Goal: Task Accomplishment & Management: Use online tool/utility

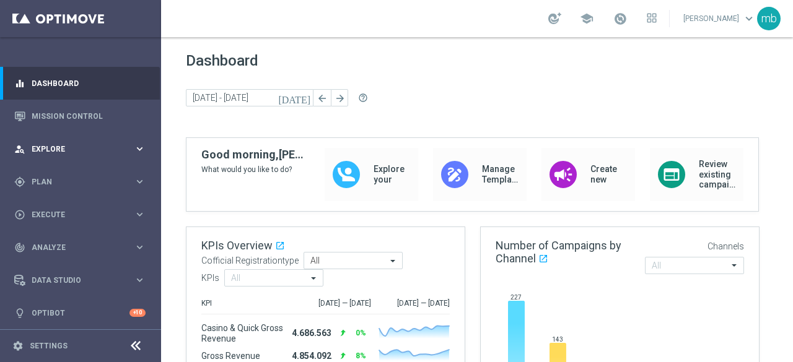
click at [140, 154] on icon "keyboard_arrow_right" at bounding box center [140, 149] width 12 height 12
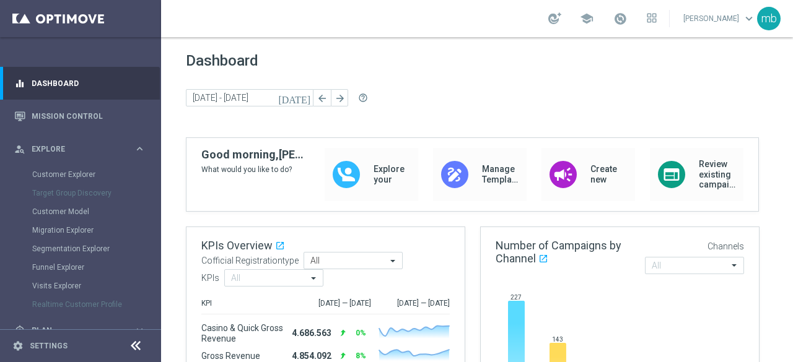
scroll to position [62, 0]
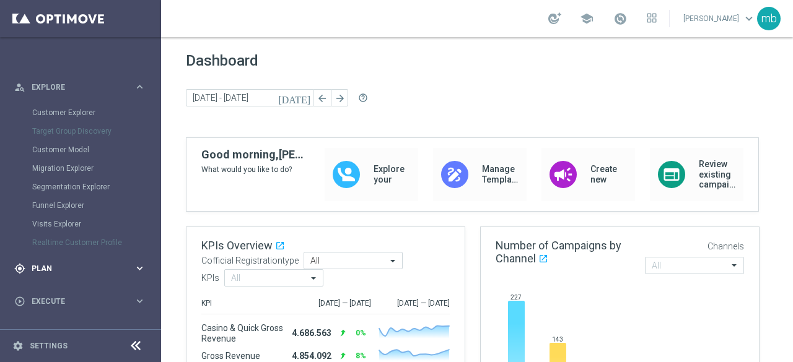
click at [136, 269] on icon "keyboard_arrow_right" at bounding box center [140, 269] width 12 height 12
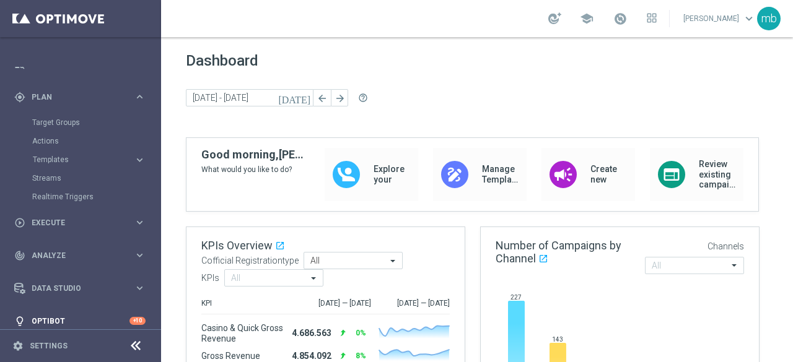
scroll to position [95, 0]
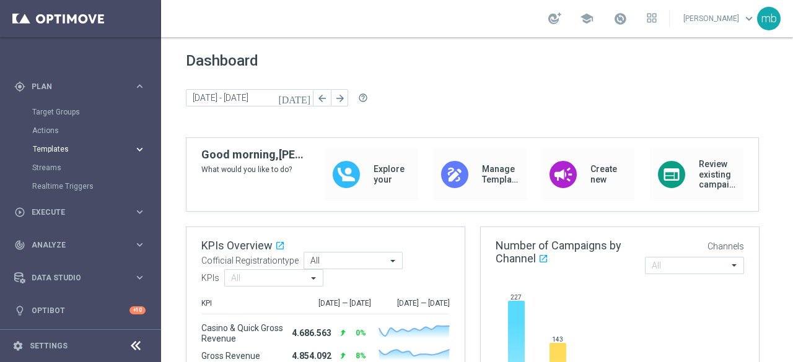
click at [139, 151] on icon "keyboard_arrow_right" at bounding box center [140, 150] width 12 height 12
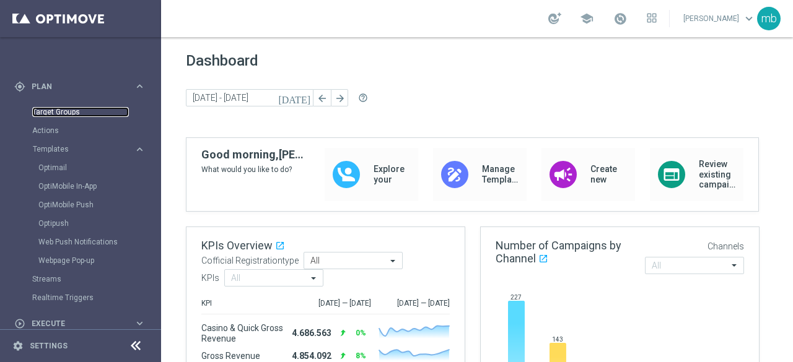
click at [61, 109] on link "Target Groups" at bounding box center [80, 112] width 97 height 10
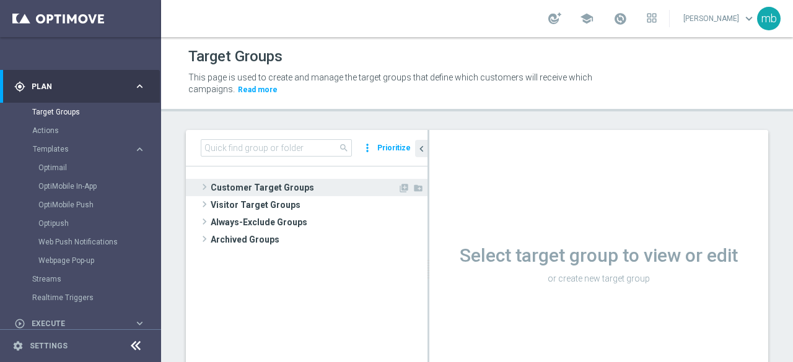
click at [206, 186] on span at bounding box center [204, 187] width 12 height 15
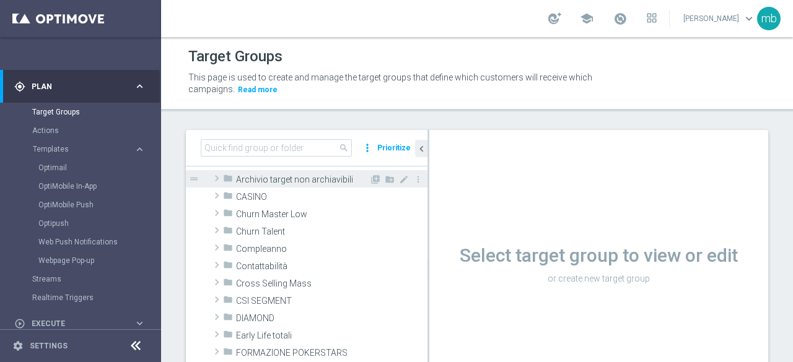
scroll to position [62, 0]
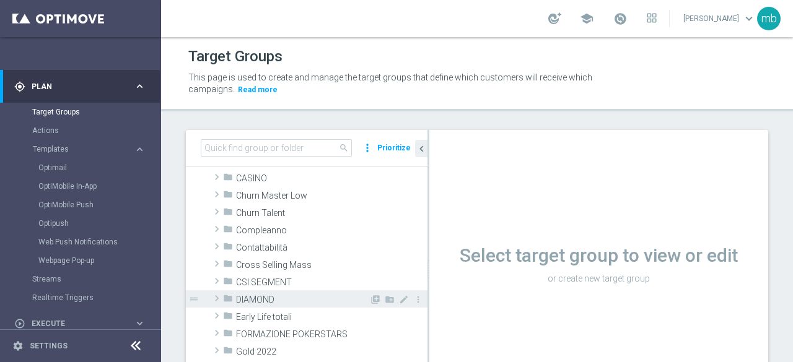
click at [216, 302] on span at bounding box center [217, 298] width 12 height 15
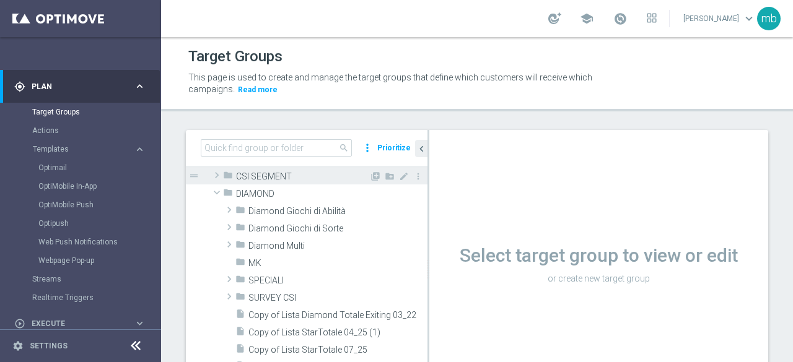
scroll to position [186, 0]
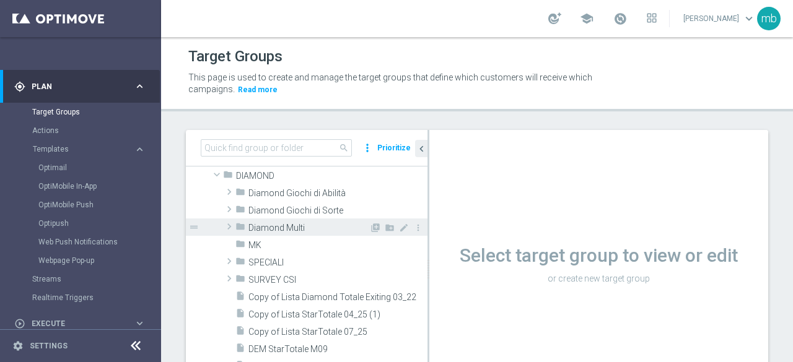
click at [229, 224] on span at bounding box center [229, 226] width 12 height 15
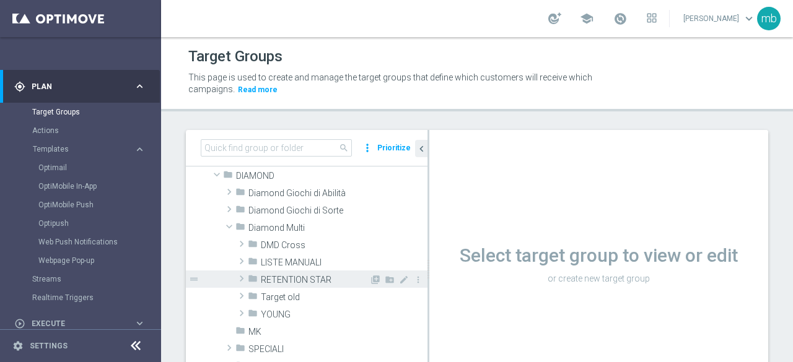
click at [242, 276] on span at bounding box center [241, 278] width 12 height 15
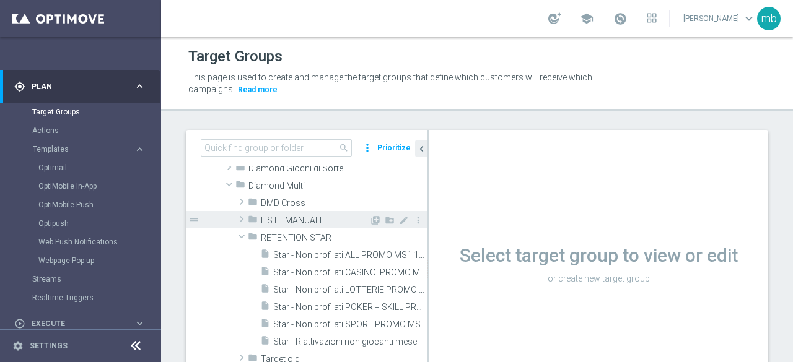
scroll to position [248, 0]
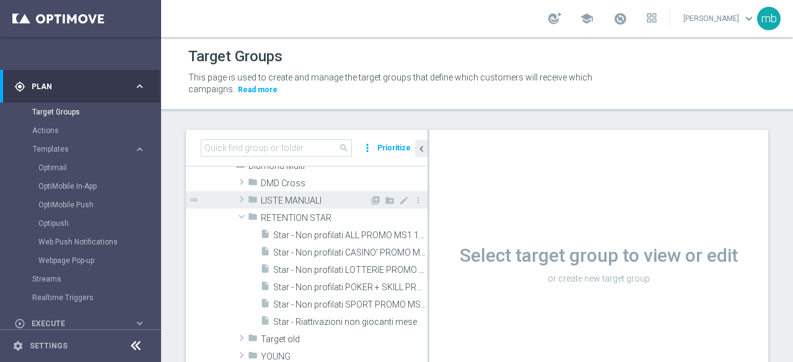
click at [243, 198] on span at bounding box center [241, 199] width 12 height 15
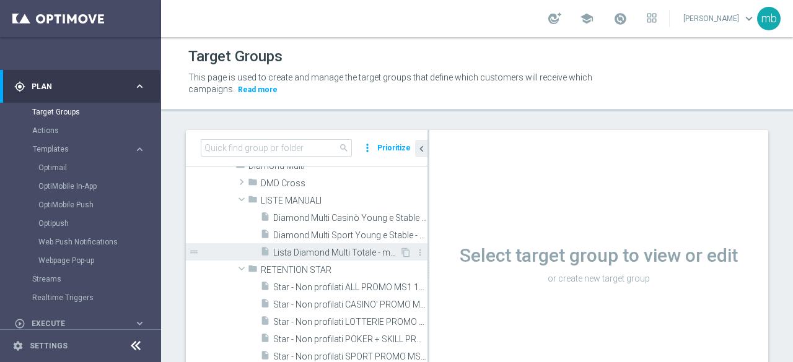
scroll to position [310, 0]
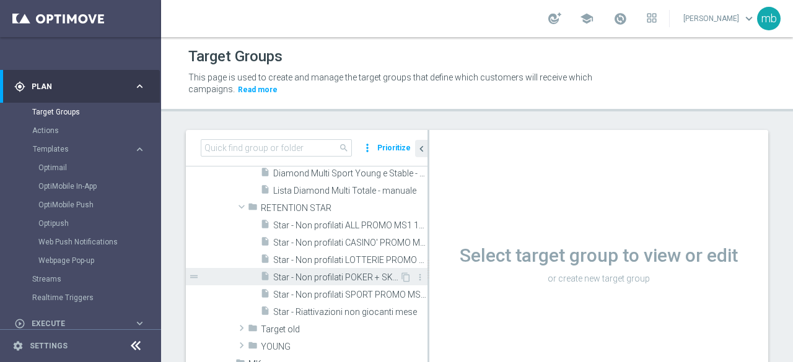
click at [342, 282] on span "Star - Non profilati POKER + SKILL PROMO MS1 1M (3m)" at bounding box center [336, 278] width 126 height 11
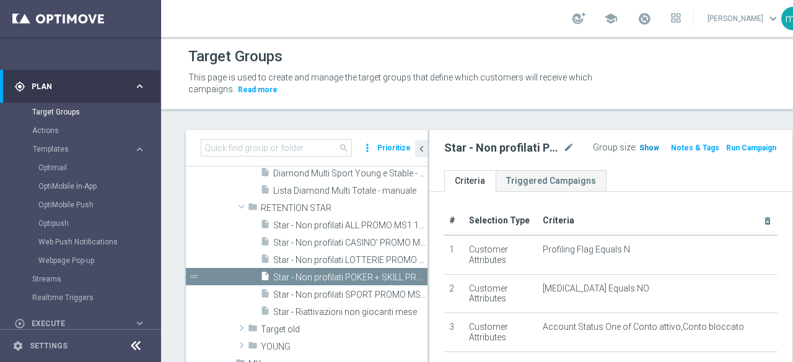
click at [639, 148] on span "Show" at bounding box center [649, 148] width 20 height 9
click at [725, 149] on button "Run Campaign" at bounding box center [751, 148] width 53 height 14
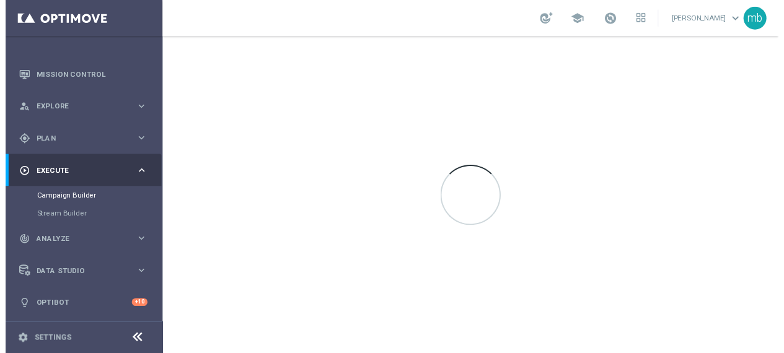
scroll to position [40, 0]
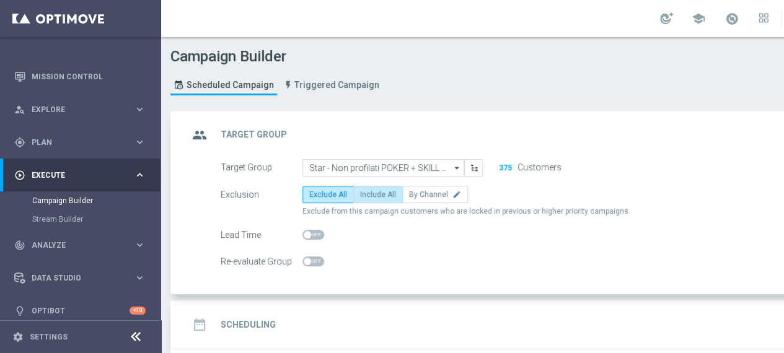
click at [377, 196] on span "Include All" at bounding box center [378, 194] width 36 height 9
click at [368, 196] on input "Include All" at bounding box center [364, 197] width 8 height 8
radio input "true"
click at [502, 168] on button "375" at bounding box center [505, 168] width 14 height 10
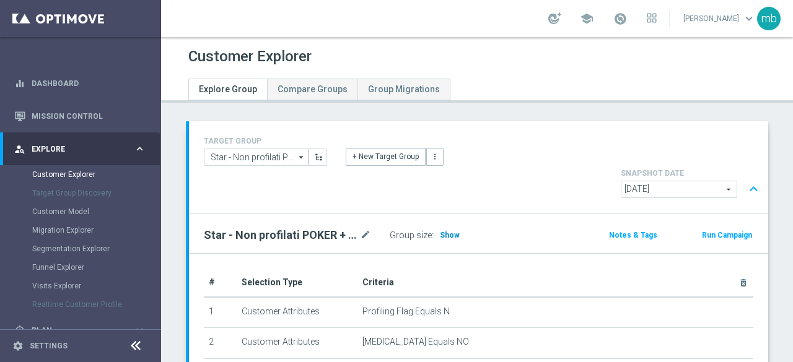
click at [447, 231] on span "Show" at bounding box center [450, 235] width 20 height 9
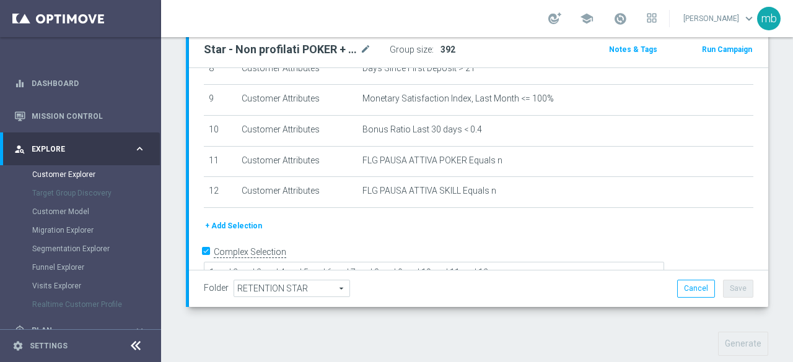
scroll to position [248, 0]
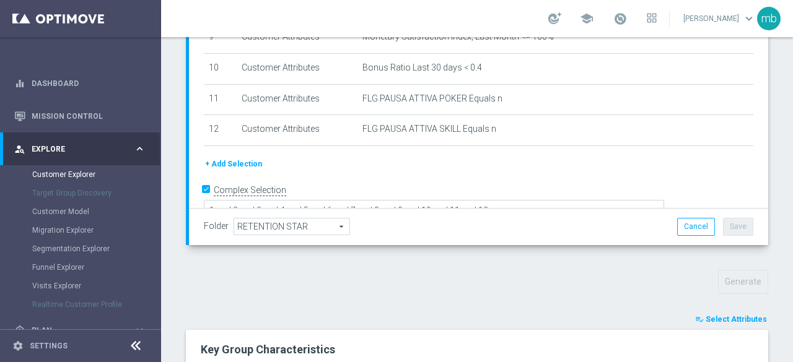
click at [727, 315] on span "Select Attributes" at bounding box center [736, 319] width 61 height 9
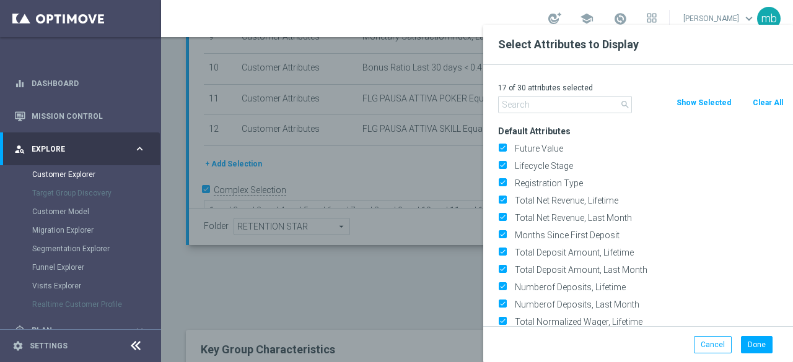
click at [577, 103] on input "text" at bounding box center [565, 104] width 134 height 17
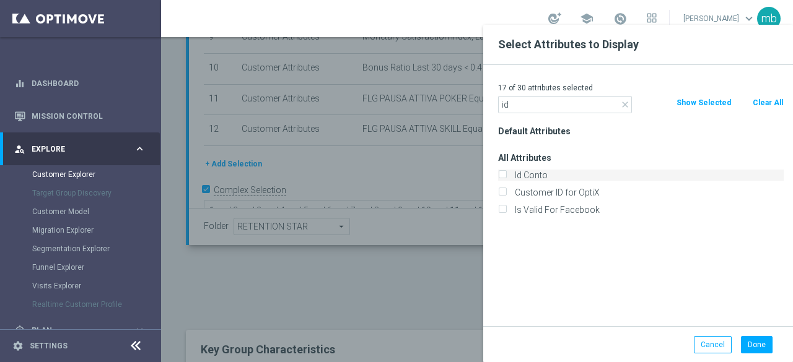
type input "id"
click at [518, 174] on label "Id Conto" at bounding box center [646, 175] width 273 height 11
click at [506, 174] on input "Id Conto" at bounding box center [502, 177] width 8 height 8
checkbox input "true"
click at [557, 281] on div "Default Attributes All Attributes Id Conto Customer ID for OptiX" at bounding box center [641, 225] width 304 height 204
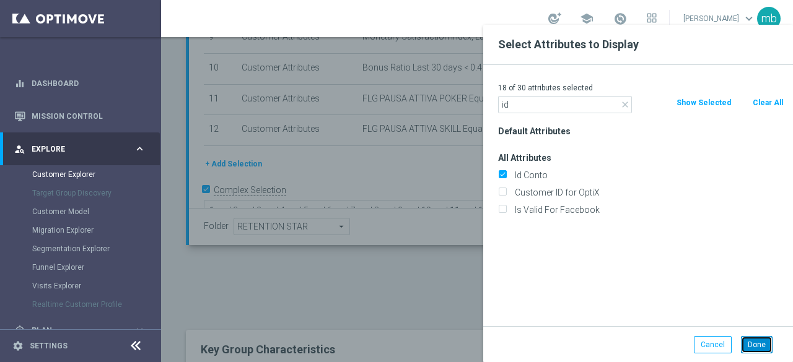
click at [768, 346] on button "Done" at bounding box center [757, 344] width 32 height 17
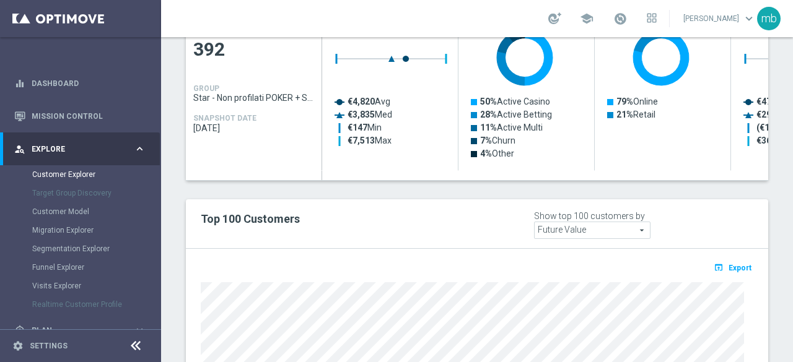
scroll to position [743, 0]
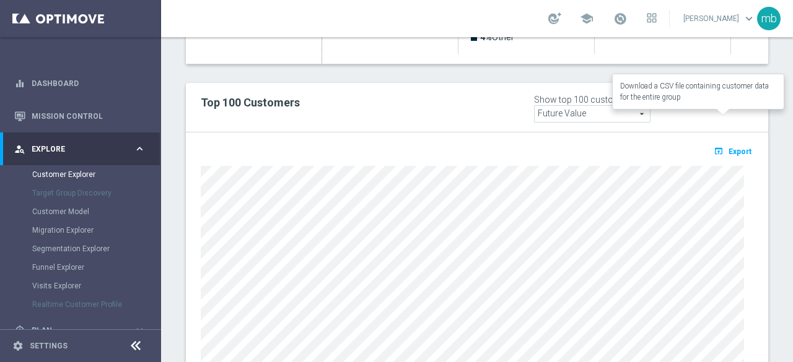
click at [731, 143] on button "open_in_browser Export" at bounding box center [733, 151] width 42 height 16
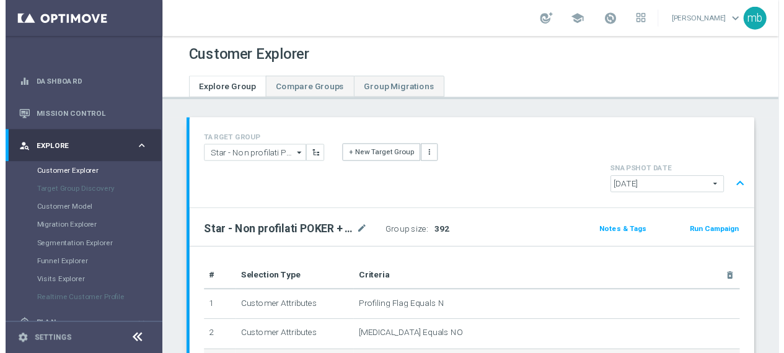
scroll to position [0, 0]
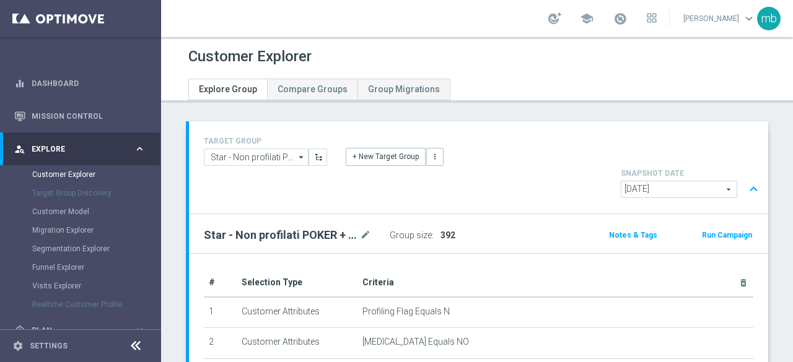
click at [730, 229] on button "Run Campaign" at bounding box center [727, 236] width 53 height 14
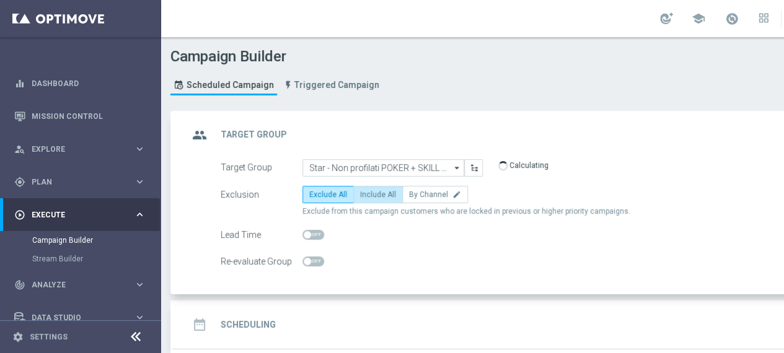
click at [382, 198] on span "Include All" at bounding box center [378, 194] width 36 height 9
click at [368, 198] on input "Include All" at bounding box center [364, 197] width 8 height 8
radio input "true"
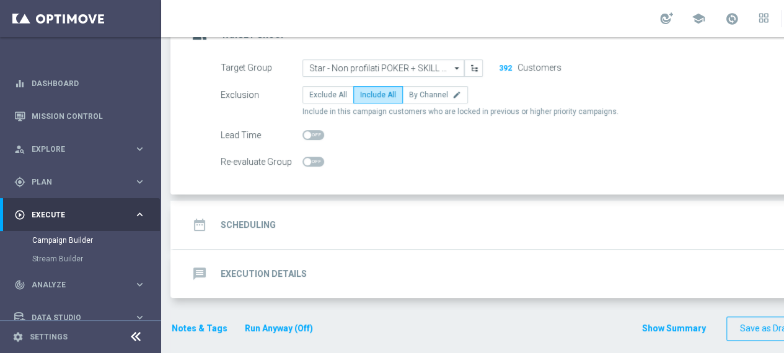
click at [247, 227] on h2 "Scheduling" at bounding box center [248, 225] width 55 height 12
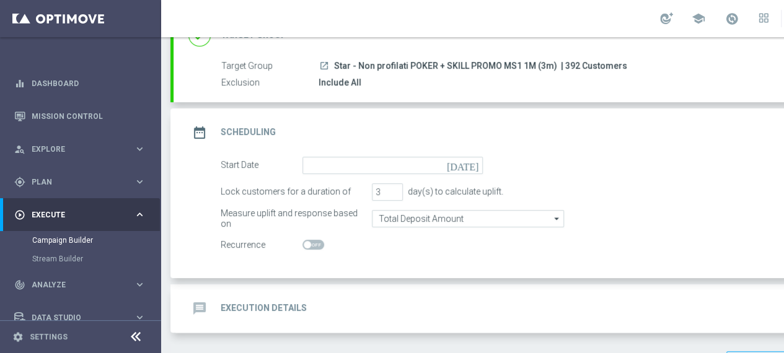
click at [476, 163] on icon "[DATE]" at bounding box center [465, 164] width 37 height 14
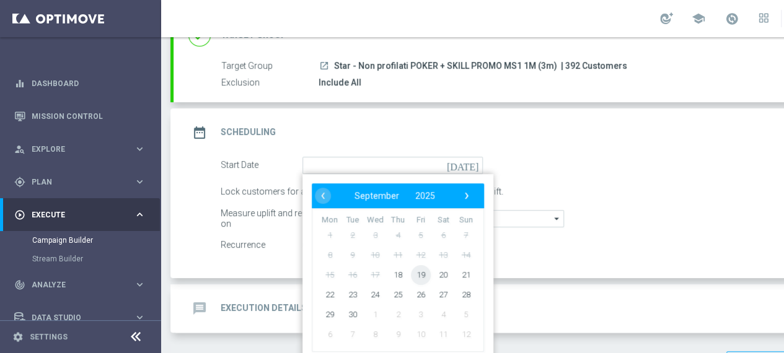
click at [416, 274] on span "19" at bounding box center [421, 275] width 20 height 20
type input "19 Sep 2025"
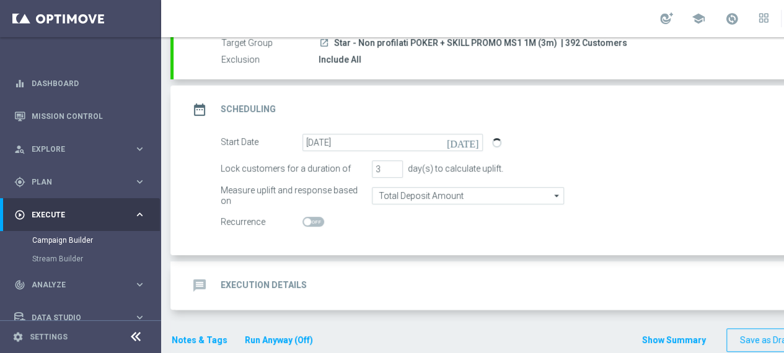
scroll to position [135, 0]
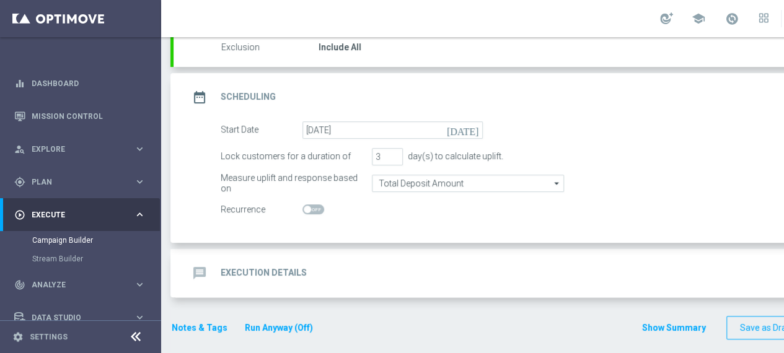
click at [286, 269] on h2 "Execution Details" at bounding box center [264, 273] width 86 height 12
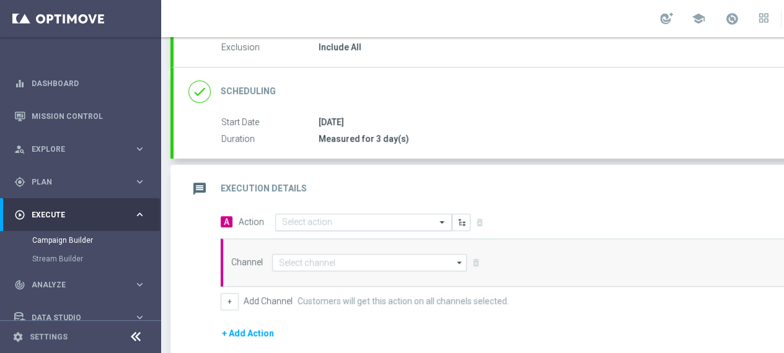
click at [404, 218] on input "text" at bounding box center [351, 222] width 138 height 11
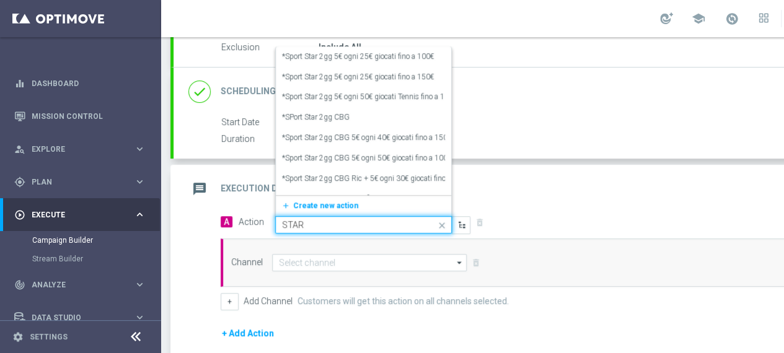
type input "STAR N"
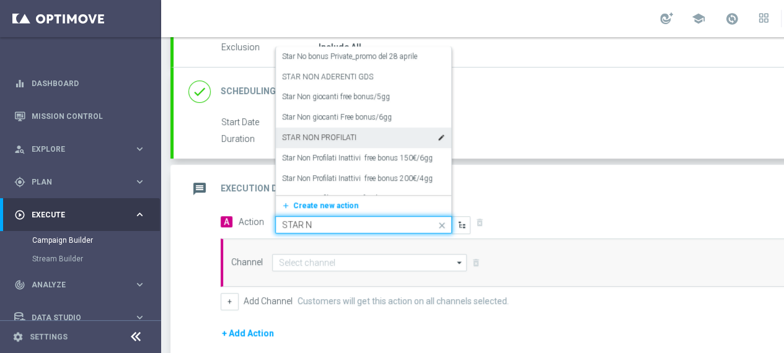
click at [332, 133] on label "STAR NON PROFILATI" at bounding box center [319, 138] width 74 height 11
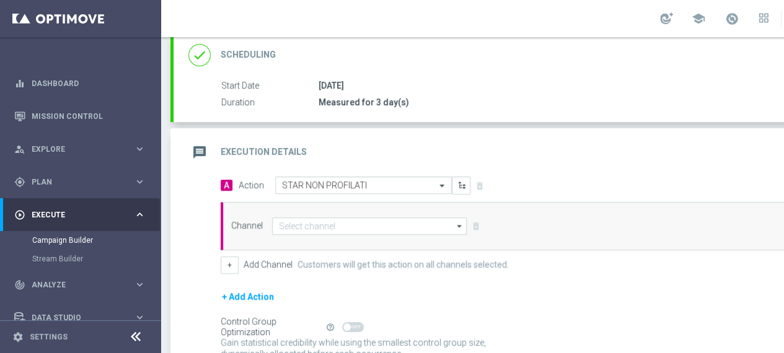
scroll to position [197, 0]
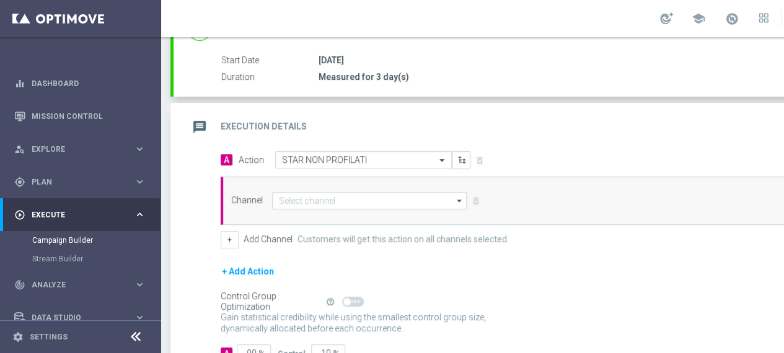
click at [460, 199] on icon "arrow_drop_down" at bounding box center [459, 201] width 12 height 16
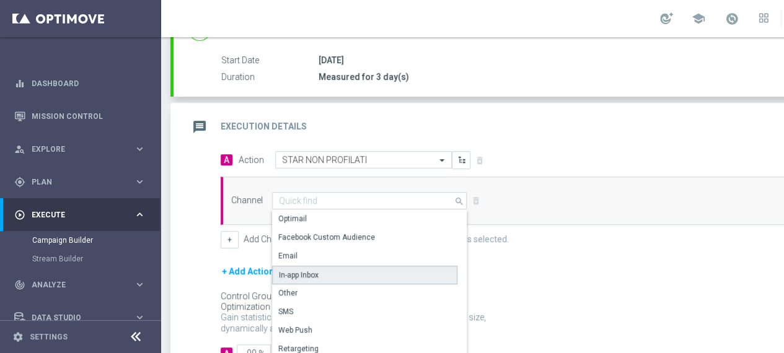
click at [305, 271] on div "In-app Inbox" at bounding box center [299, 274] width 40 height 11
type input "In-app Inbox"
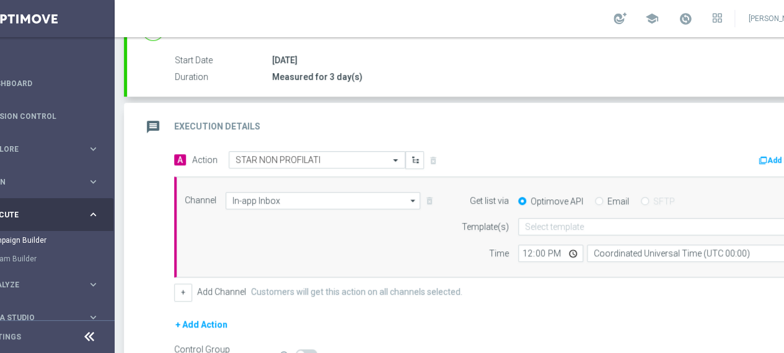
scroll to position [0, 130]
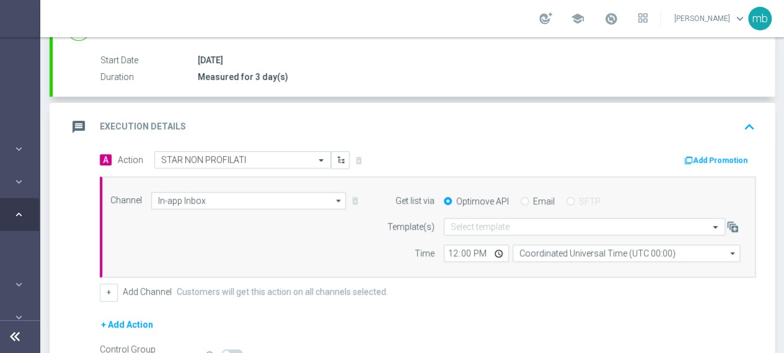
click at [718, 158] on button "Add Promotion" at bounding box center [717, 161] width 69 height 14
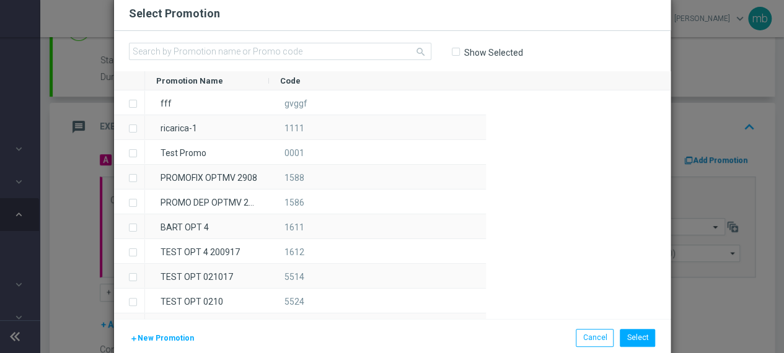
scroll to position [0, 121]
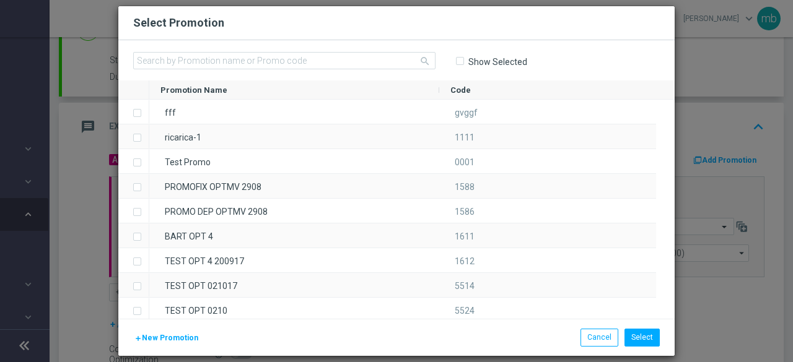
click at [176, 336] on span "New Promotion" at bounding box center [170, 338] width 56 height 9
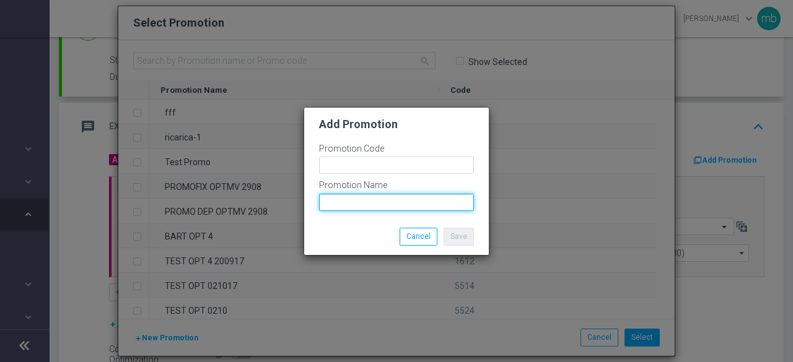
click at [362, 203] on input "text" at bounding box center [396, 202] width 155 height 17
paste input "PLAYSKILL 200S"
type input "PLAYSKILL 200S"
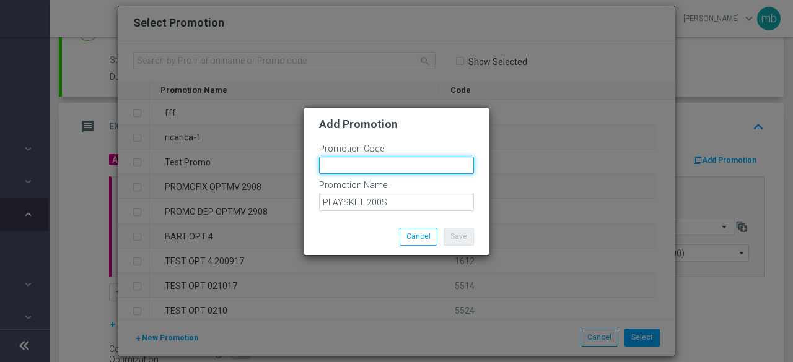
click at [357, 169] on input "text" at bounding box center [396, 165] width 155 height 17
paste input "334817"
type input "334817"
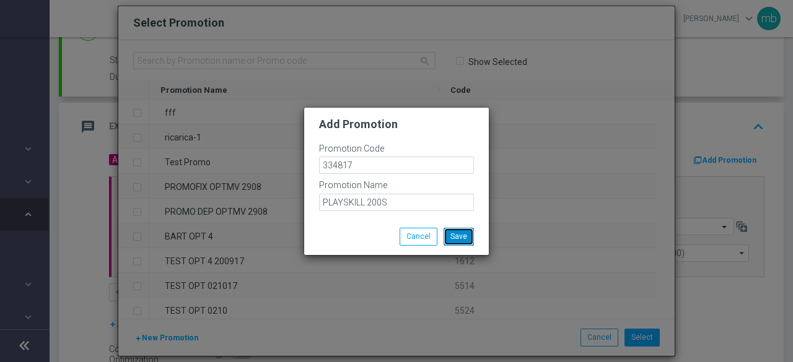
click at [453, 240] on button "Save" at bounding box center [459, 236] width 30 height 17
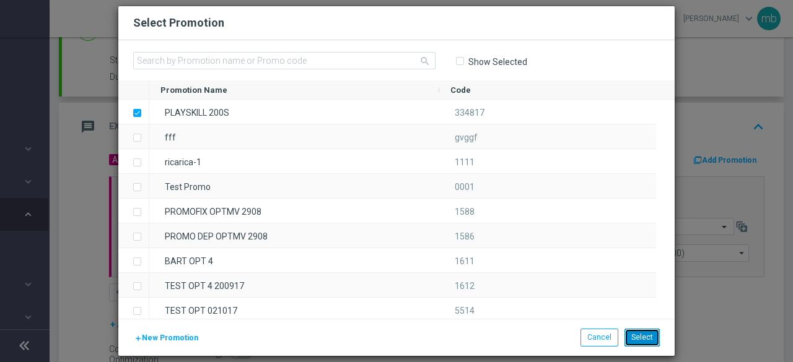
click at [649, 341] on button "Select" at bounding box center [641, 337] width 35 height 17
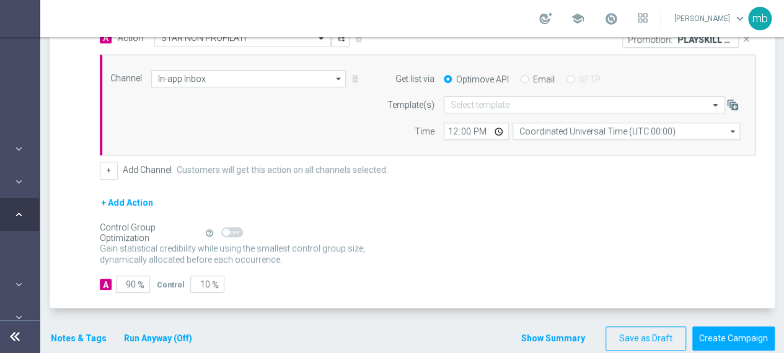
scroll to position [328, 0]
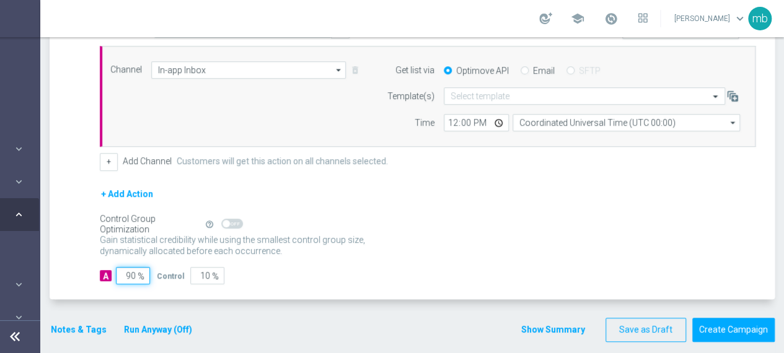
drag, startPoint x: 135, startPoint y: 272, endPoint x: 125, endPoint y: 271, distance: 10.6
click at [125, 271] on input "90" at bounding box center [133, 275] width 34 height 17
type input "1"
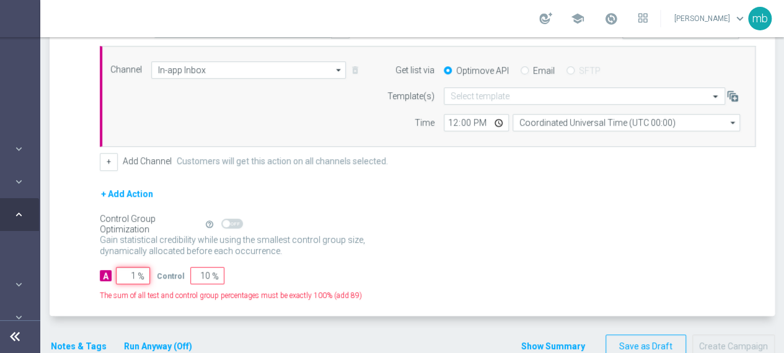
type input "99"
type input "10"
type input "90"
type input "100"
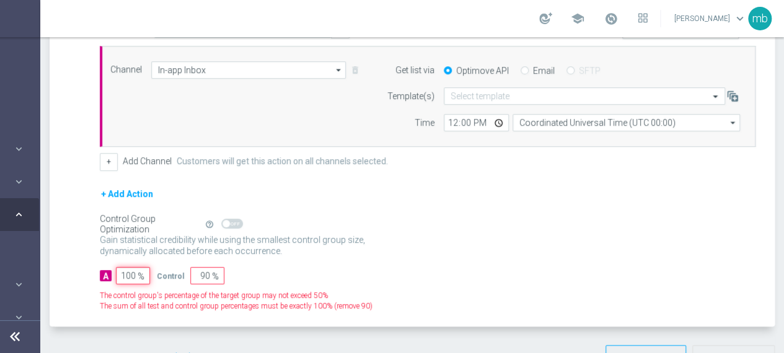
type input "0"
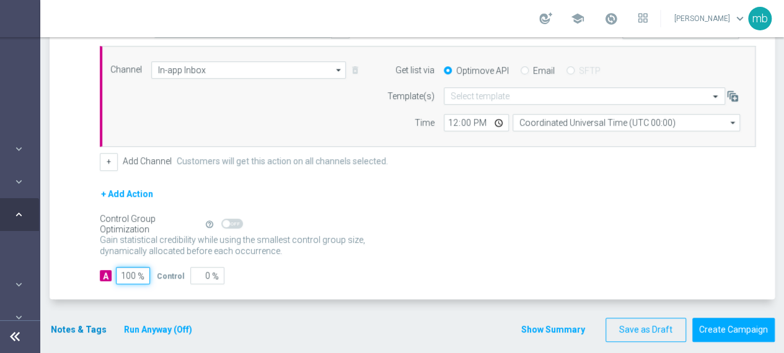
type input "100"
click at [84, 328] on button "Notes & Tags" at bounding box center [79, 329] width 58 height 15
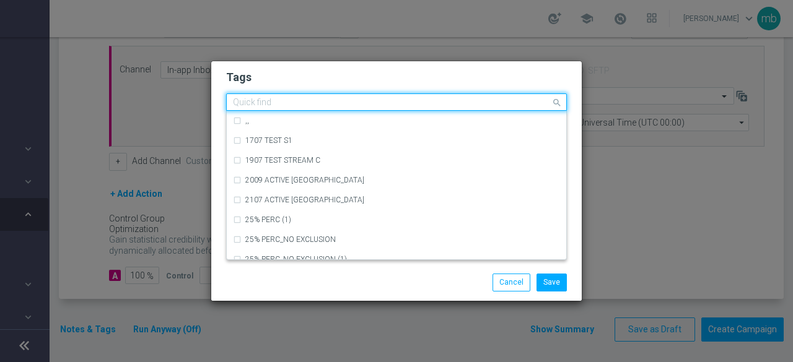
click at [284, 95] on div "Quick find" at bounding box center [389, 102] width 324 height 15
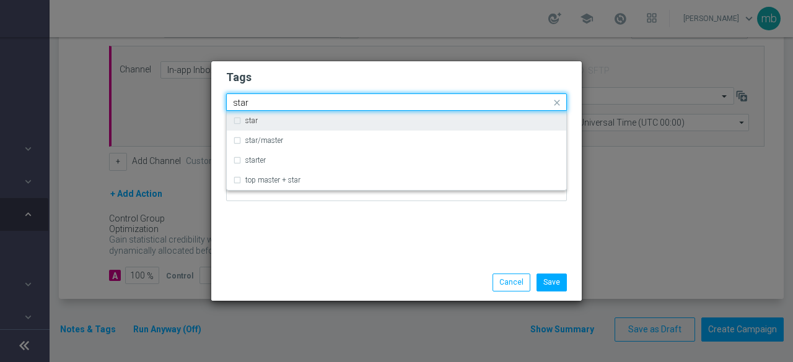
click at [252, 124] on label "star" at bounding box center [251, 120] width 12 height 7
type input "star"
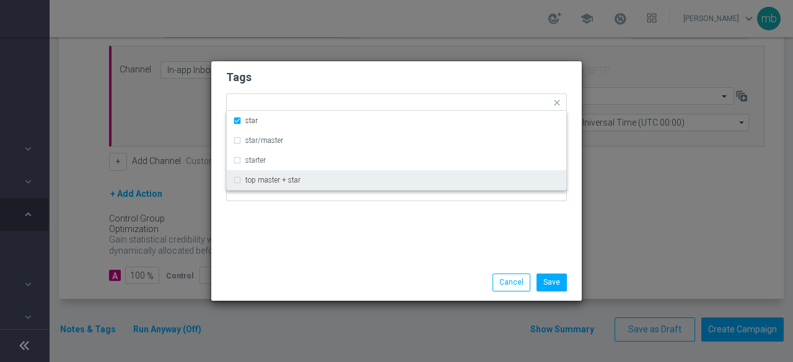
click at [276, 253] on div "Tags Quick find × star star star/master starter top master + star Notes" at bounding box center [396, 162] width 370 height 203
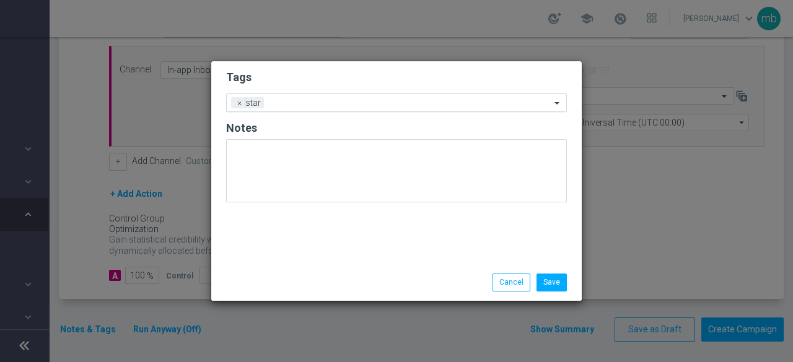
click at [342, 100] on input "text" at bounding box center [410, 104] width 282 height 11
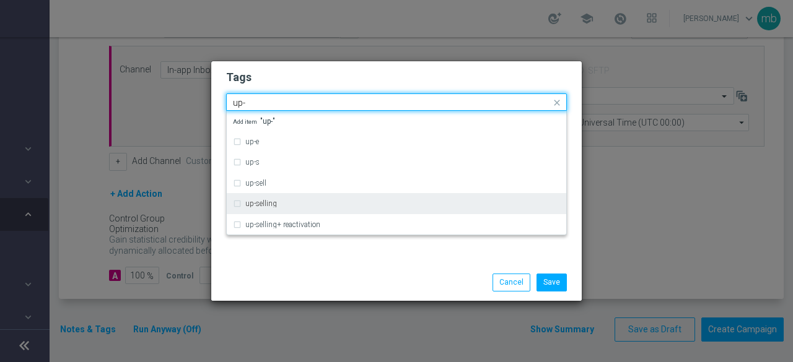
click at [292, 197] on div "up-selling" at bounding box center [396, 204] width 327 height 20
type input "up-"
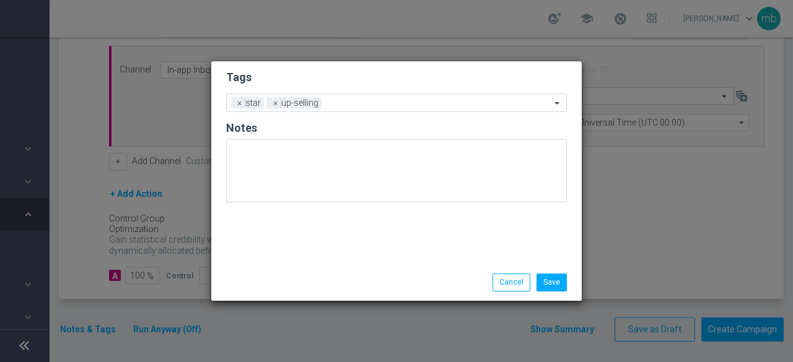
click at [299, 259] on div "Tags Add a new tag × star × up-selling Notes" at bounding box center [396, 162] width 370 height 203
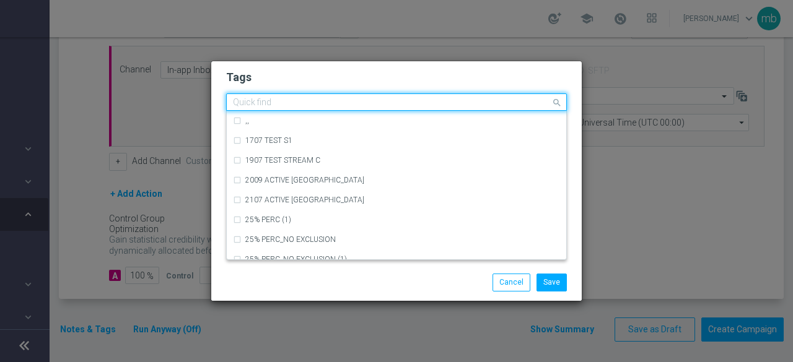
click at [368, 108] on div at bounding box center [391, 104] width 320 height 12
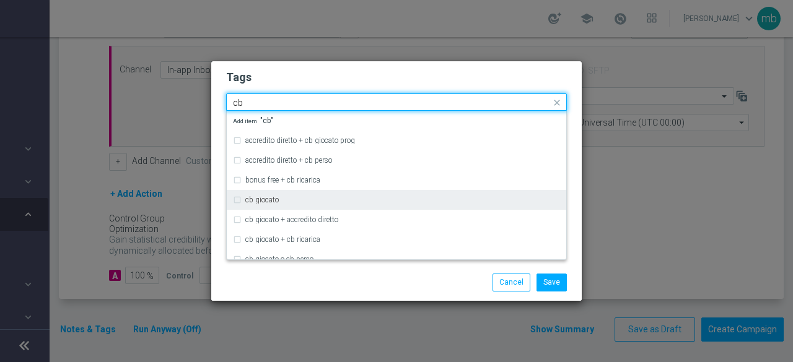
click at [287, 206] on div "cb giocato" at bounding box center [396, 200] width 327 height 20
type input "cb"
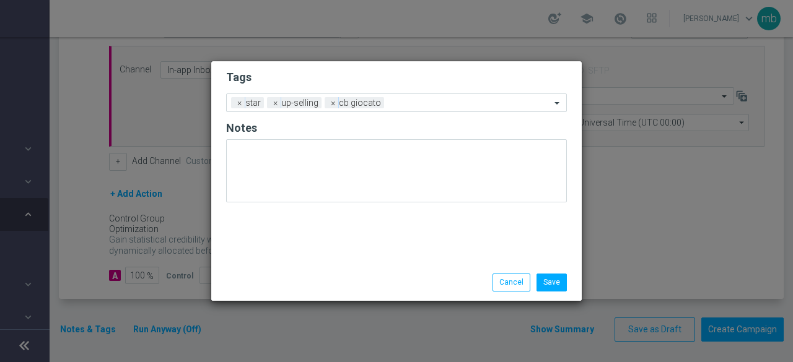
click at [310, 265] on div "Tags Add a new tag × star × up-selling × cb giocato Notes Save Cancel" at bounding box center [396, 180] width 370 height 239
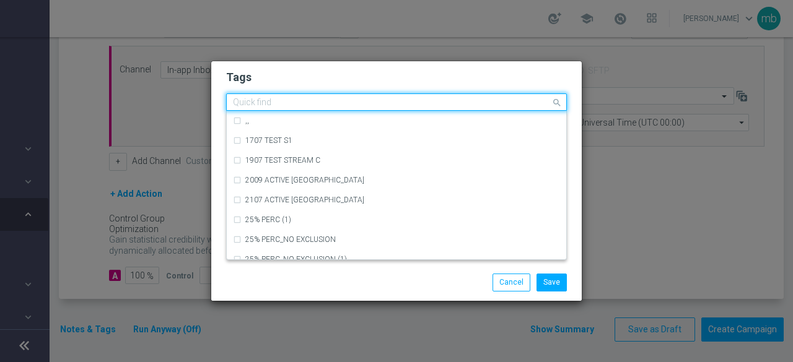
click at [408, 103] on input "text" at bounding box center [392, 103] width 318 height 11
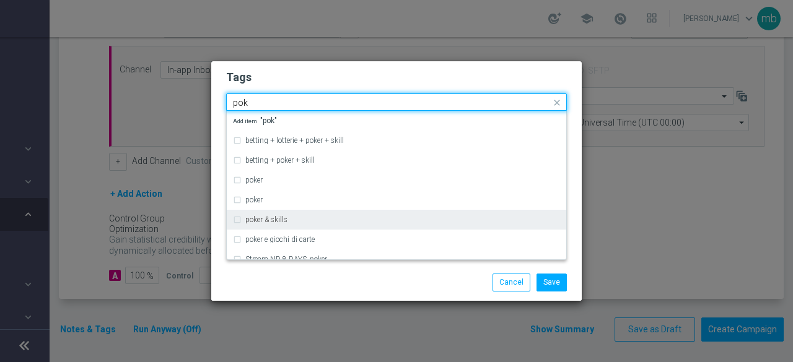
click at [310, 217] on div "poker & skills" at bounding box center [402, 219] width 315 height 7
type input "pok"
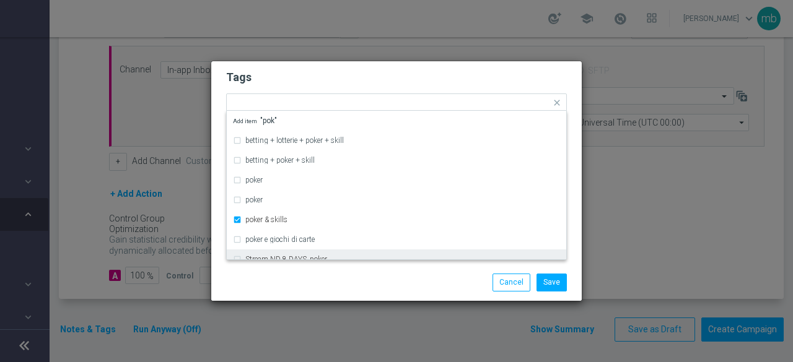
click at [315, 273] on div "Save Cancel" at bounding box center [396, 283] width 370 height 36
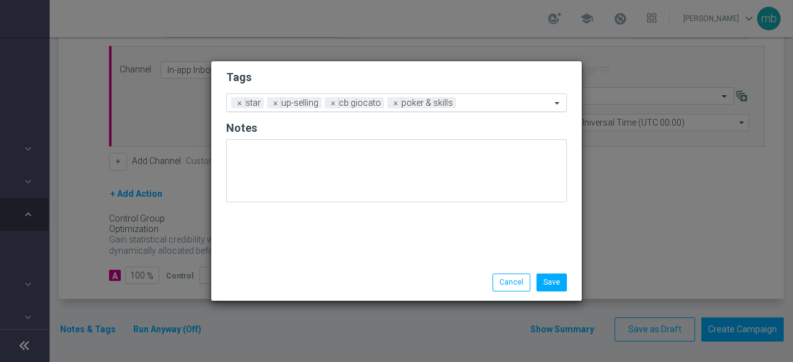
click at [465, 110] on div at bounding box center [505, 105] width 92 height 12
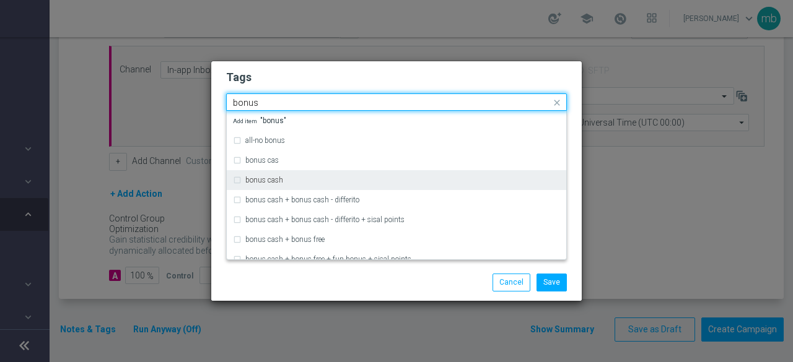
click at [315, 178] on div "bonus cash" at bounding box center [402, 180] width 315 height 7
type input "bonus"
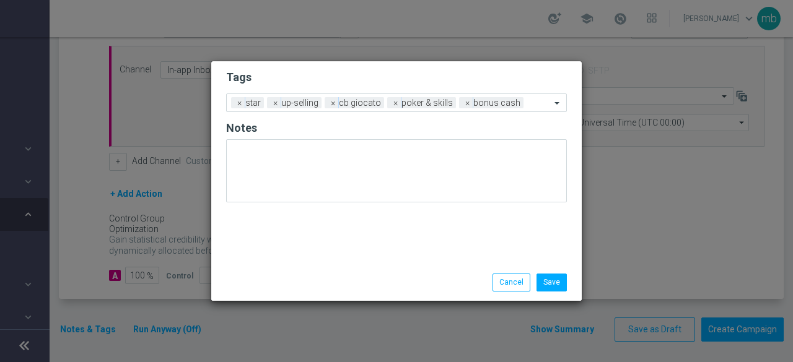
click at [325, 286] on div "Save Cancel" at bounding box center [396, 282] width 359 height 17
click at [558, 283] on button "Save" at bounding box center [551, 282] width 30 height 17
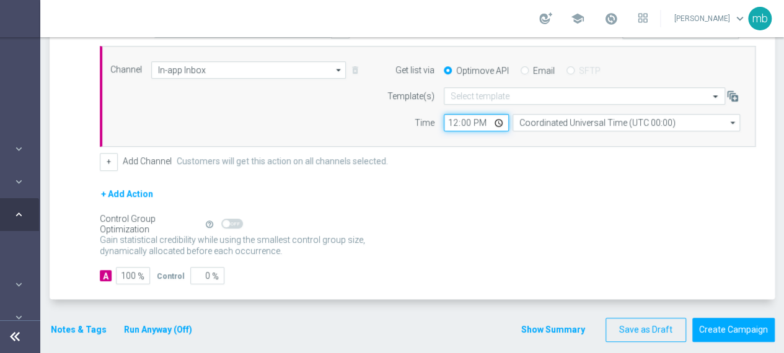
click at [501, 118] on input "12:00" at bounding box center [476, 122] width 65 height 17
type input "08:00"
click at [579, 235] on div "Gain statistical credibility while using the smallest control group size, dynam…" at bounding box center [427, 246] width 655 height 30
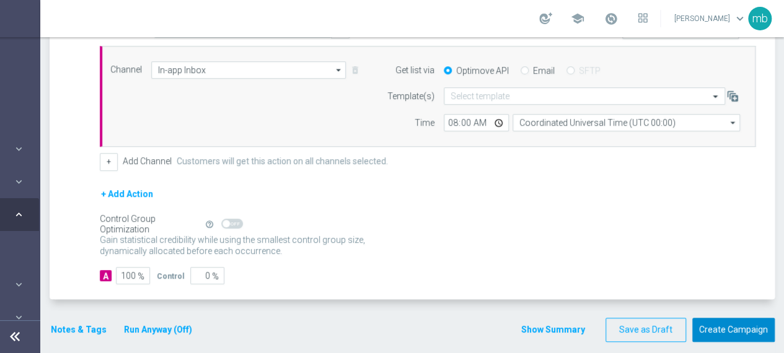
click at [729, 326] on button "Create Campaign" at bounding box center [733, 330] width 82 height 24
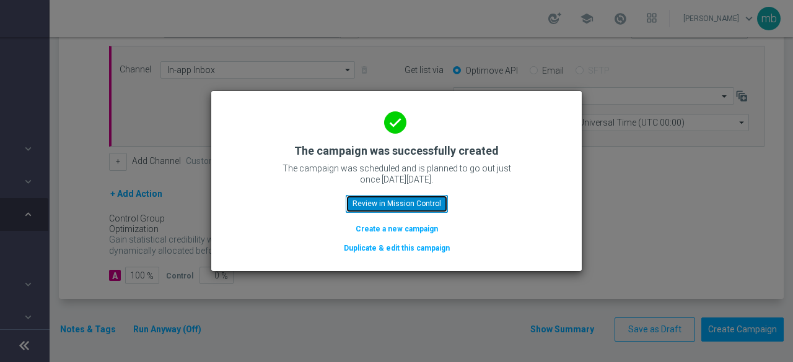
click at [408, 211] on button "Review in Mission Control" at bounding box center [397, 203] width 102 height 17
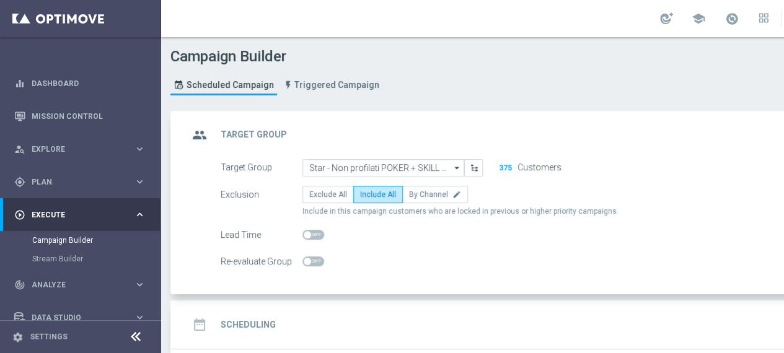
scroll to position [40, 0]
